Goal: Find specific page/section: Find specific page/section

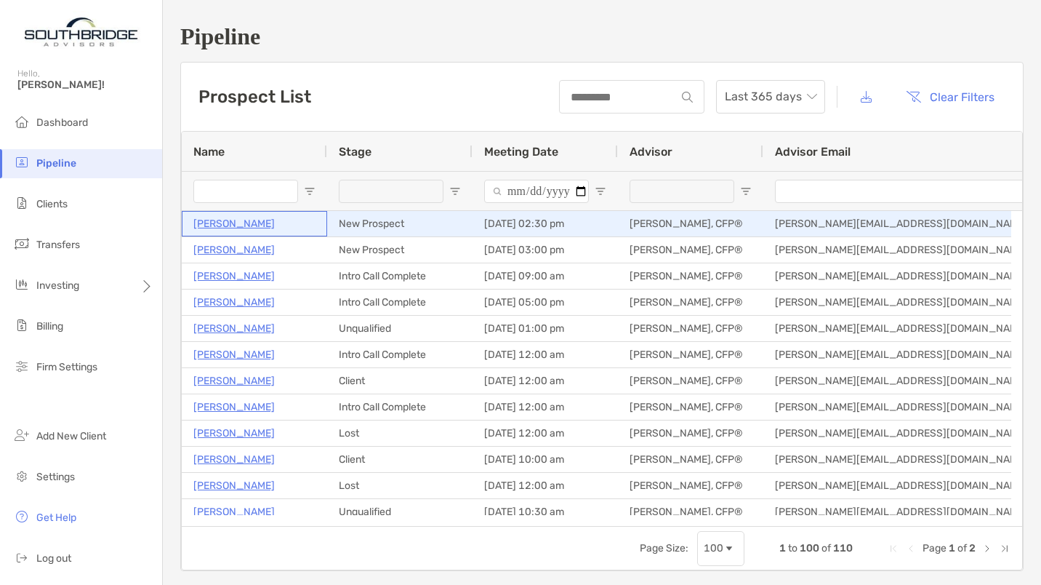
click at [237, 223] on p "[PERSON_NAME]" at bounding box center [233, 223] width 81 height 18
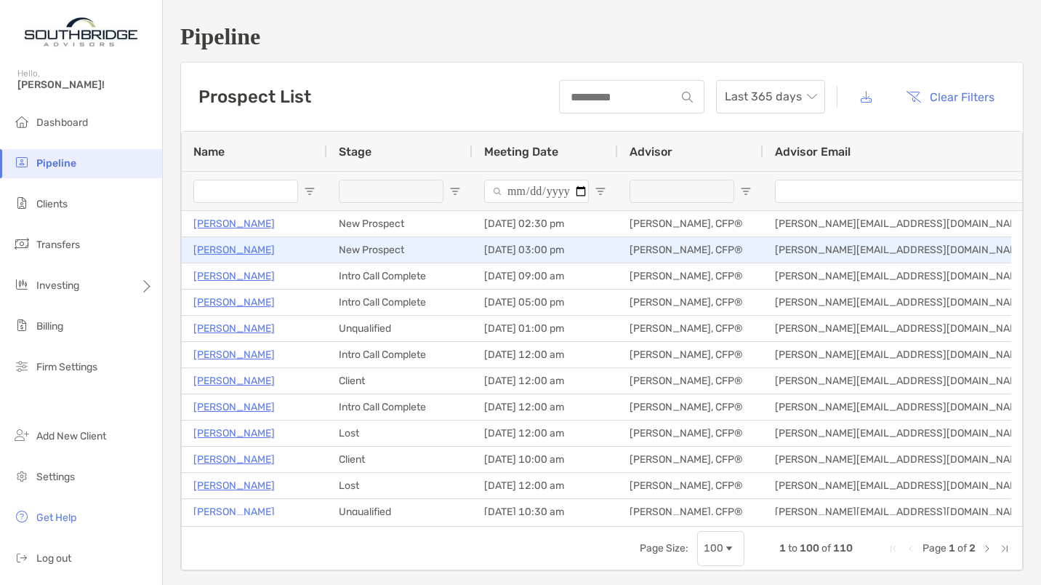
click at [235, 250] on p "[PERSON_NAME]" at bounding box center [233, 250] width 81 height 18
